Goal: Task Accomplishment & Management: Use online tool/utility

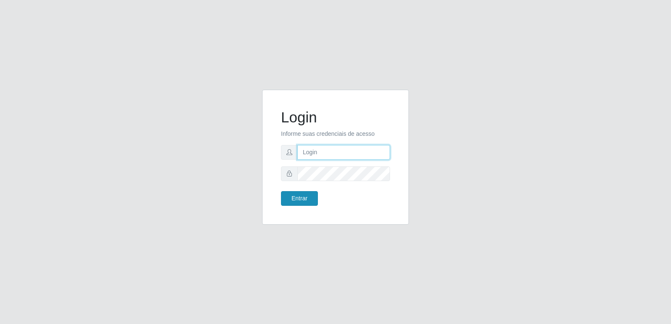
type input "[PERSON_NAME][EMAIL_ADDRESS][DOMAIN_NAME]"
click at [294, 200] on button "Entrar" at bounding box center [299, 198] width 37 height 15
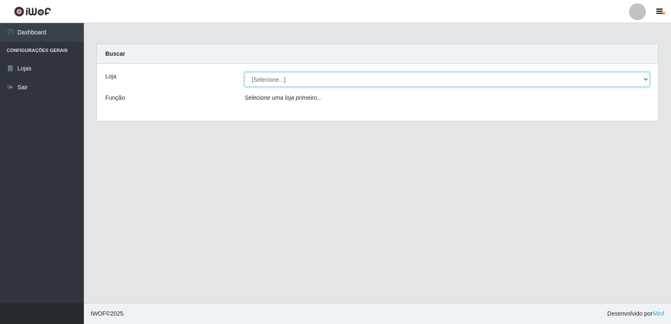
click at [295, 80] on select "[Selecione...] Hiper Queiroz - [GEOGRAPHIC_DATA] [GEOGRAPHIC_DATA] [GEOGRAPHIC_…" at bounding box center [446, 79] width 405 height 15
select select "516"
click at [244, 72] on select "[Selecione...] Hiper Queiroz - [GEOGRAPHIC_DATA] [GEOGRAPHIC_DATA] [GEOGRAPHIC_…" at bounding box center [446, 79] width 405 height 15
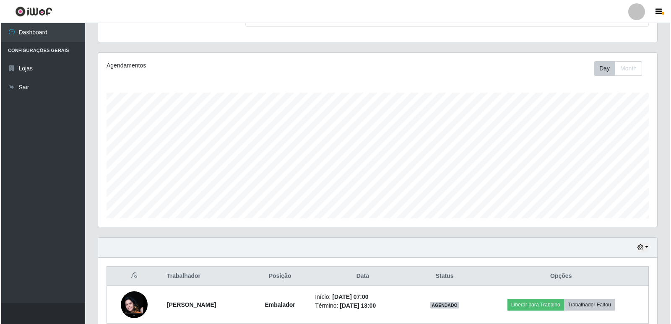
scroll to position [121, 0]
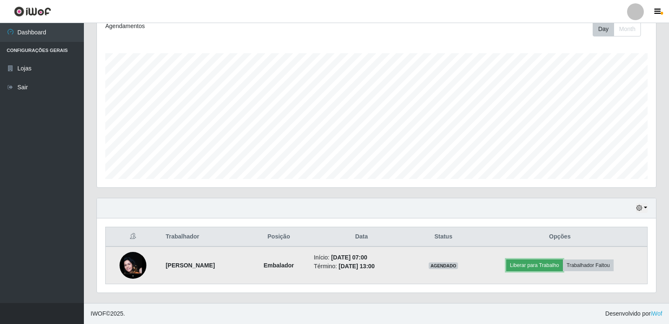
click at [539, 268] on button "Liberar para Trabalho" at bounding box center [534, 266] width 57 height 12
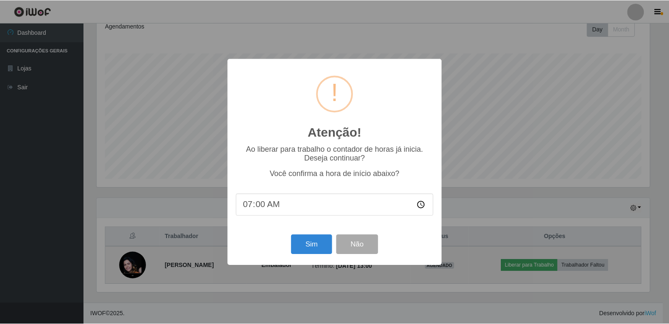
scroll to position [174, 555]
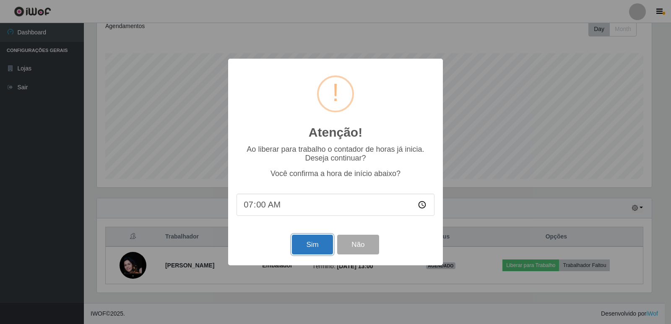
click at [317, 244] on button "Sim" at bounding box center [312, 245] width 41 height 20
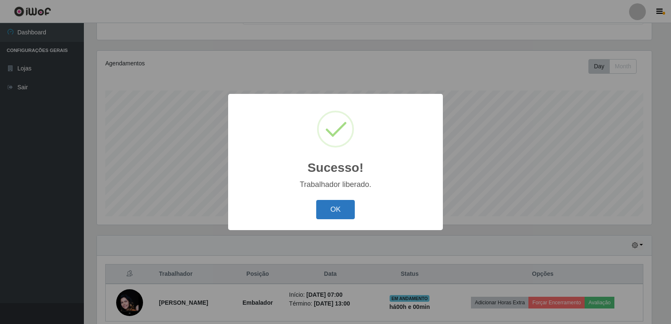
click at [336, 211] on button "OK" at bounding box center [335, 210] width 39 height 20
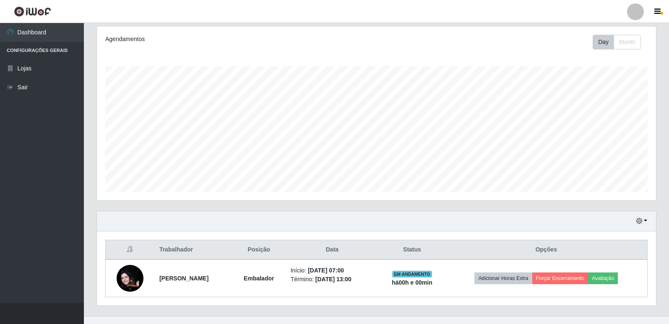
scroll to position [121, 0]
